Goal: Use online tool/utility: Utilize a website feature to perform a specific function

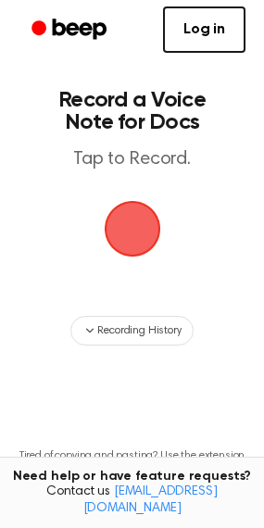
click at [133, 228] on span "button" at bounding box center [132, 229] width 95 height 95
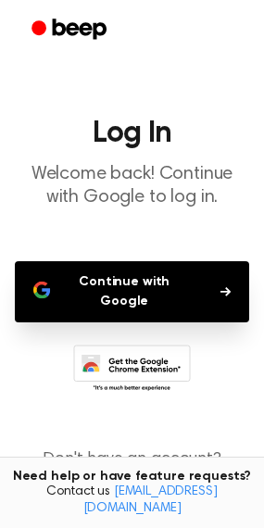
click at [134, 288] on button "Continue with Google" at bounding box center [132, 291] width 235 height 61
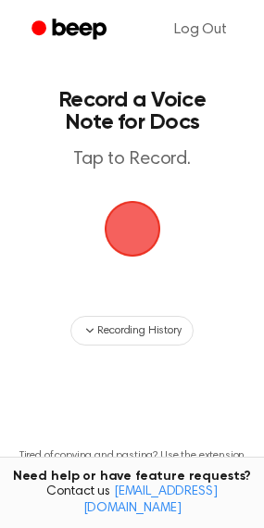
click at [138, 238] on span "button" at bounding box center [132, 229] width 67 height 67
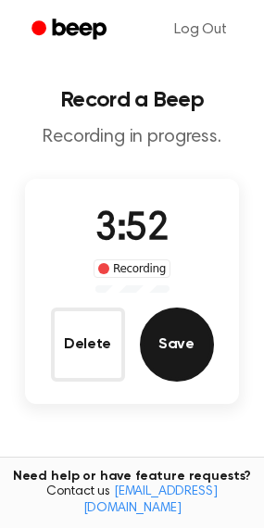
click at [169, 357] on button "Save" at bounding box center [177, 345] width 74 height 74
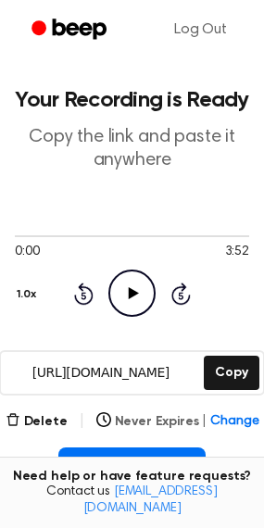
scroll to position [185, 0]
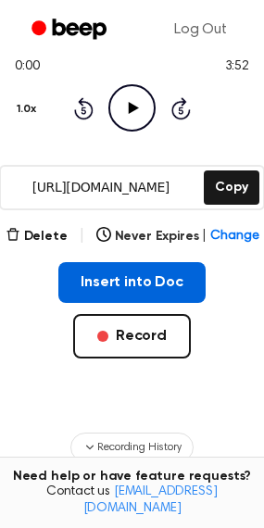
click at [158, 292] on button "Insert into Doc" at bounding box center [131, 282] width 147 height 41
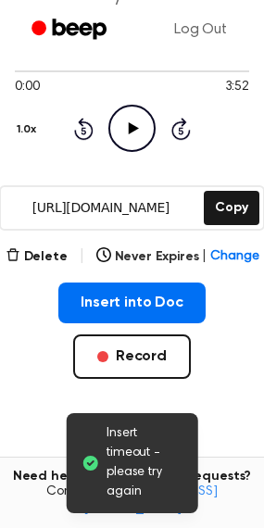
scroll to position [278, 0]
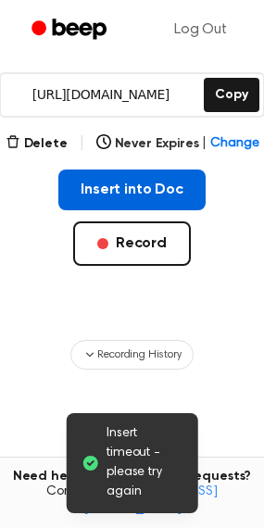
click at [117, 187] on button "Insert into Doc" at bounding box center [131, 190] width 147 height 41
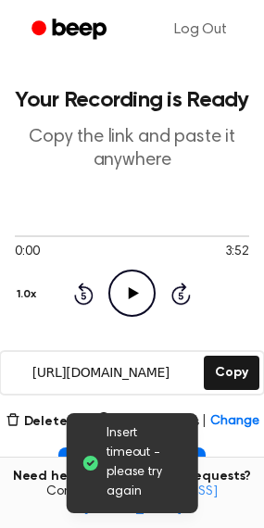
scroll to position [0, 0]
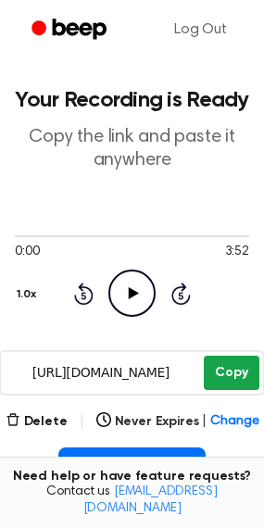
click at [243, 364] on button "Copy" at bounding box center [231, 373] width 55 height 34
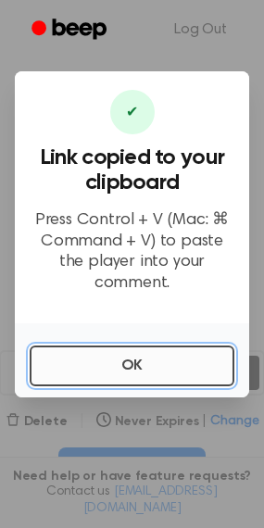
click at [159, 360] on button "OK" at bounding box center [132, 366] width 205 height 41
